Goal: Navigation & Orientation: Find specific page/section

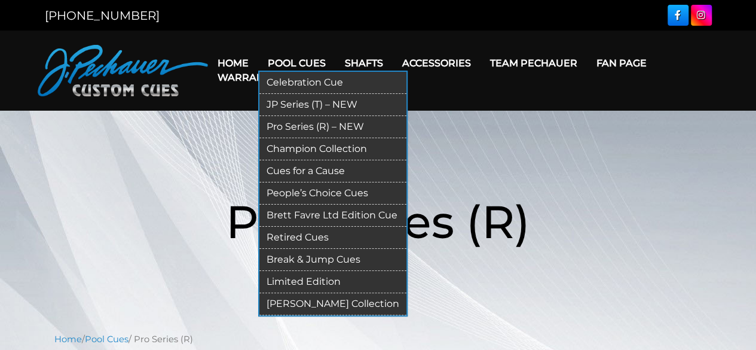
click at [284, 276] on link "Limited Edition" at bounding box center [332, 282] width 147 height 22
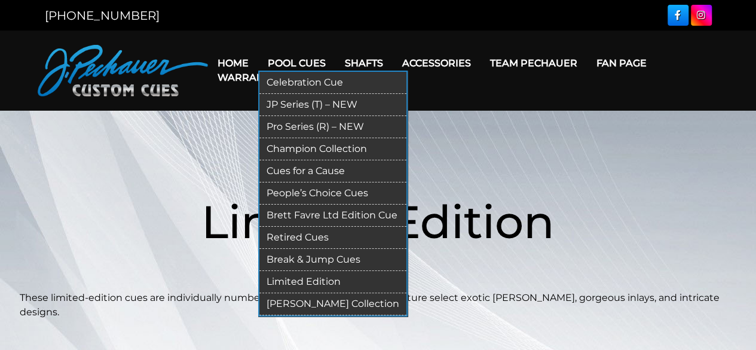
click at [294, 104] on link "JP Series (T) – NEW" at bounding box center [332, 105] width 147 height 22
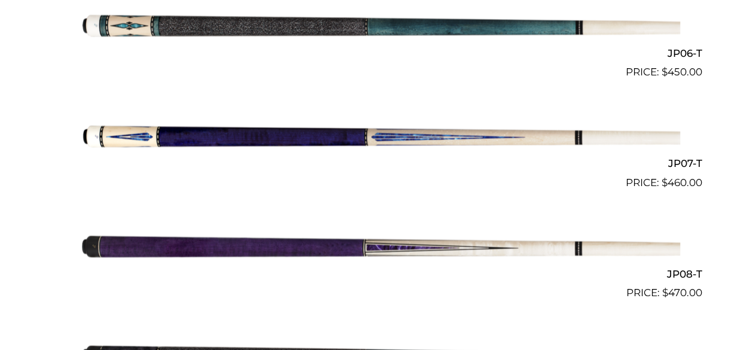
scroll to position [957, 0]
